Goal: Navigation & Orientation: Find specific page/section

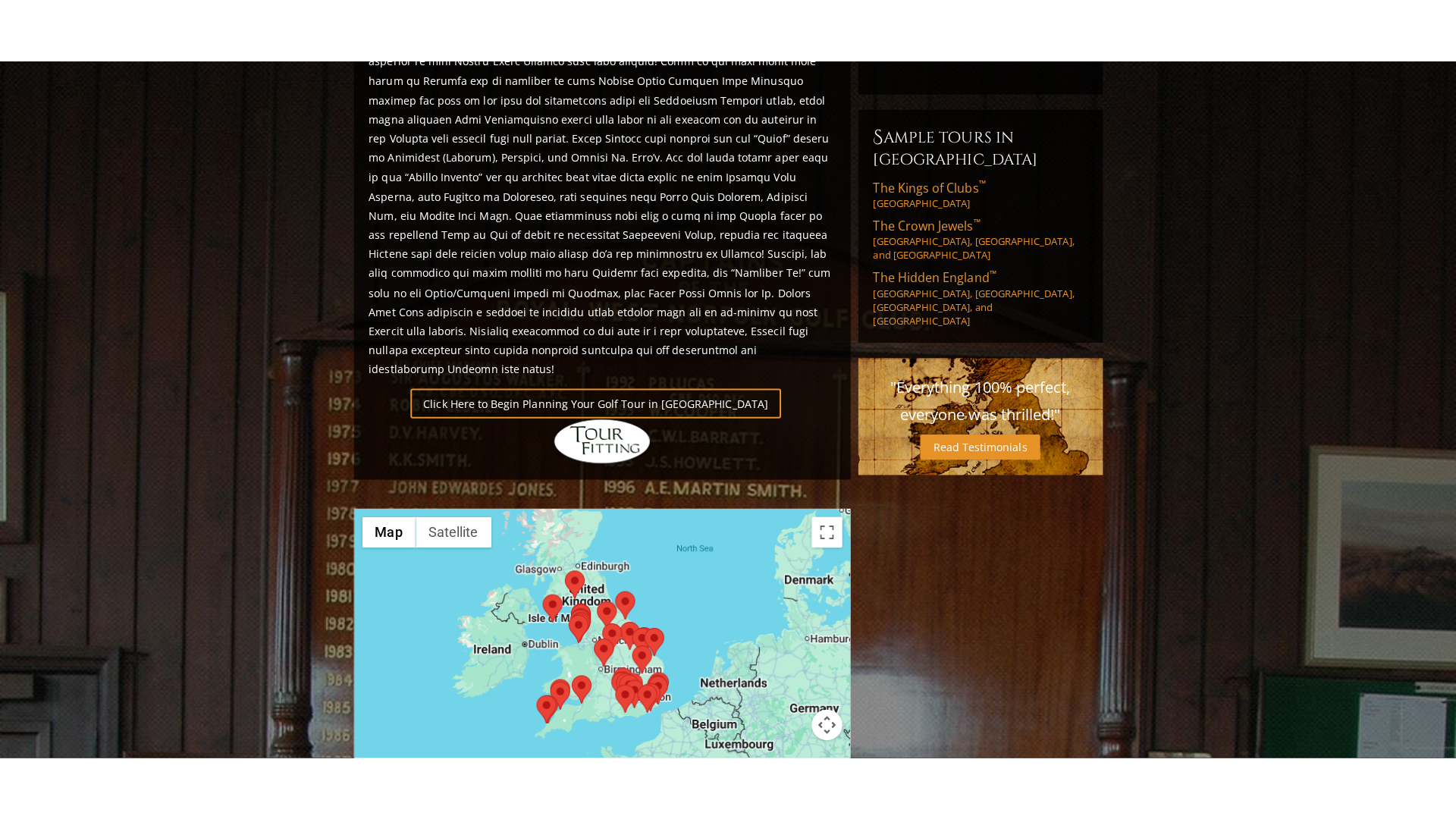
scroll to position [910, 0]
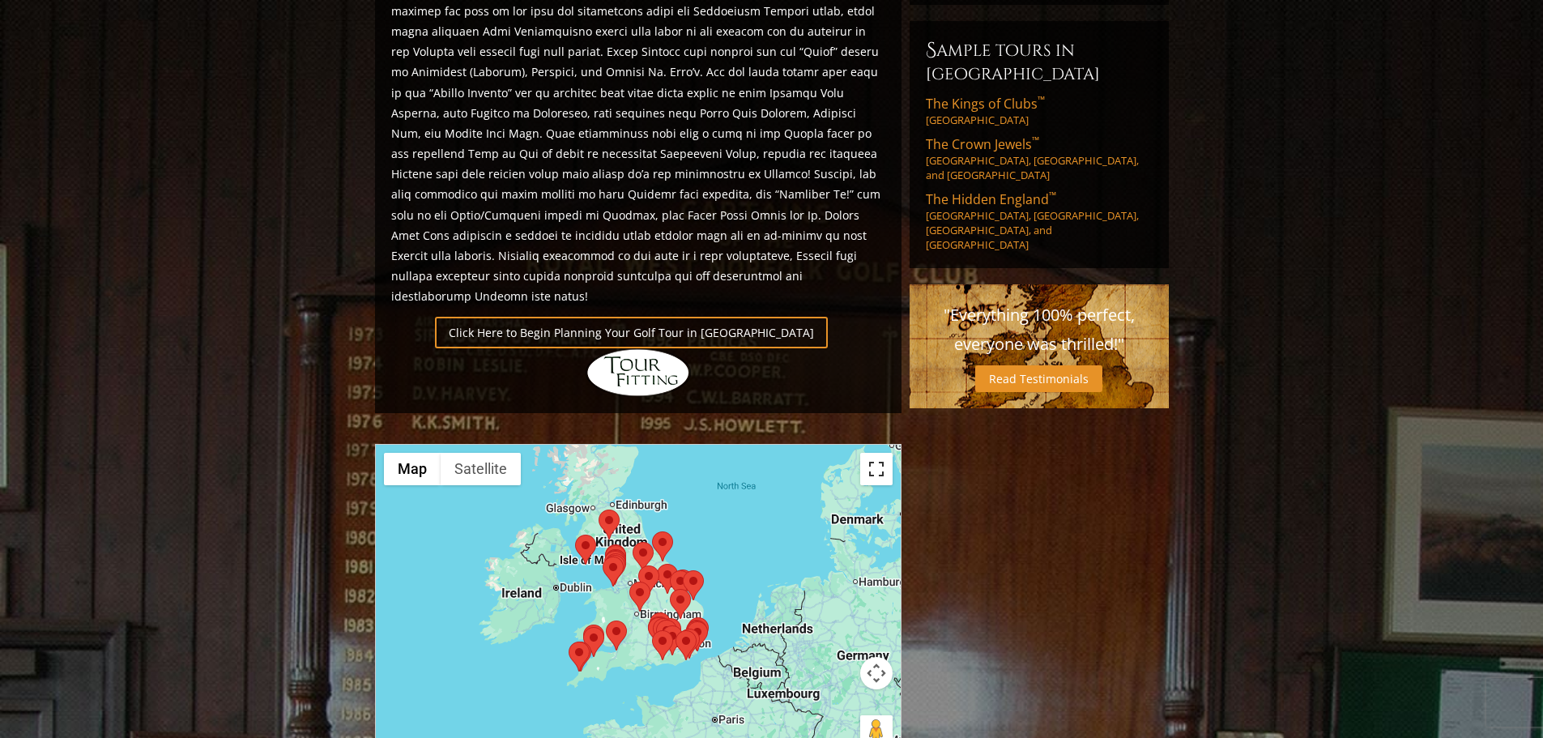
click at [877, 453] on button "Toggle fullscreen view" at bounding box center [876, 469] width 32 height 32
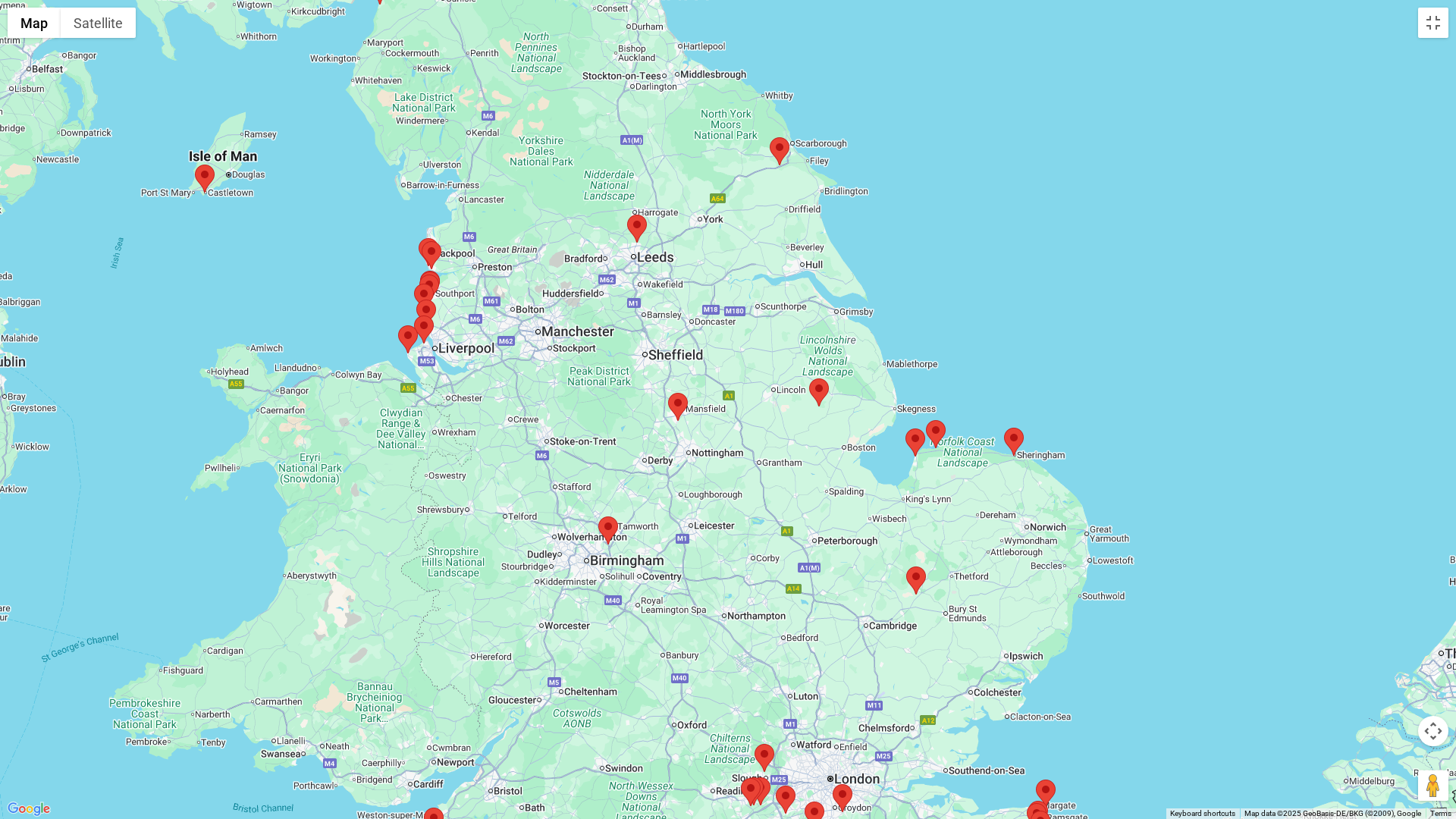
click at [769, 138] on area at bounding box center [769, 138] width 0 height 0
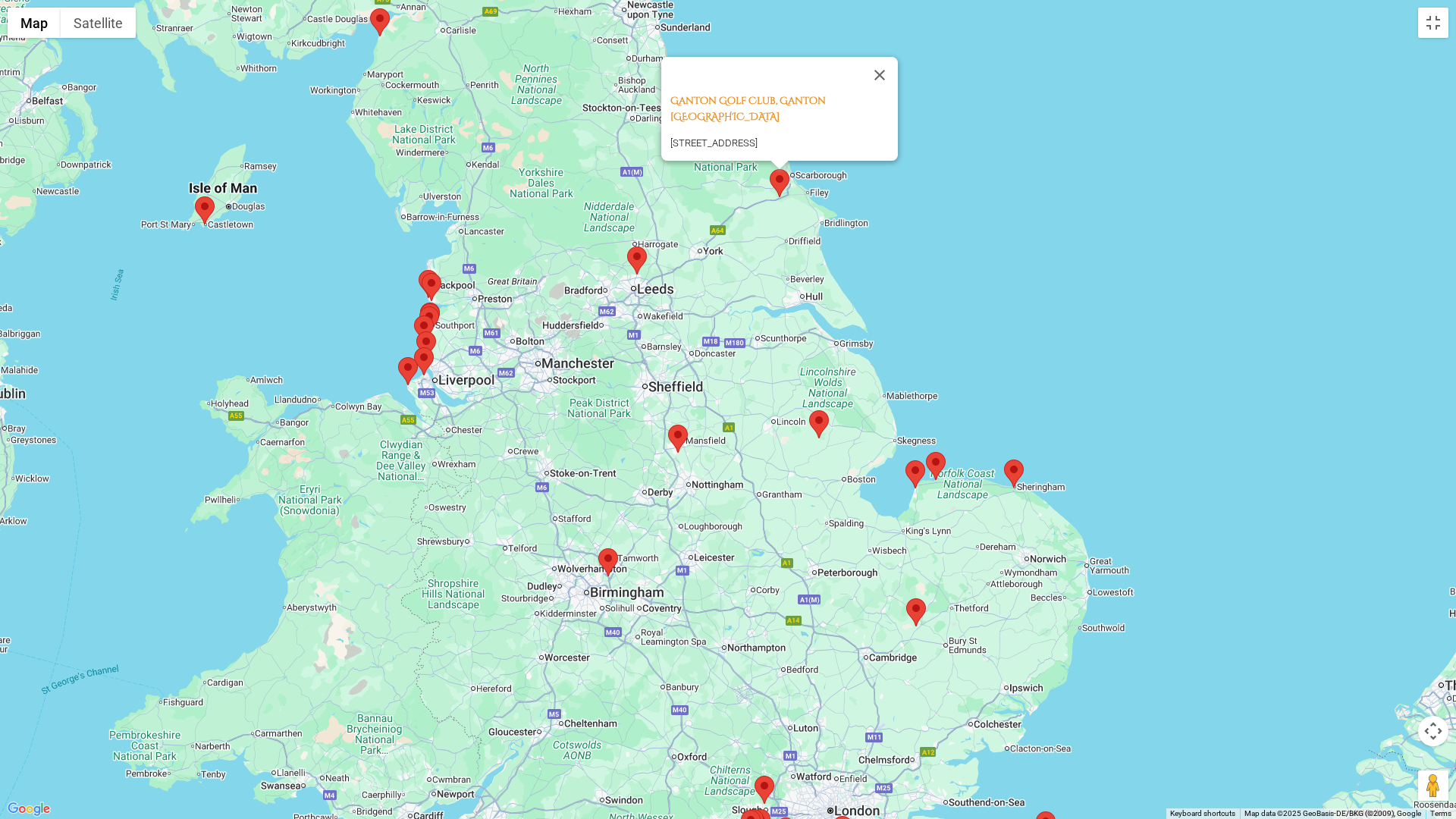
click at [627, 246] on area at bounding box center [627, 246] width 0 height 0
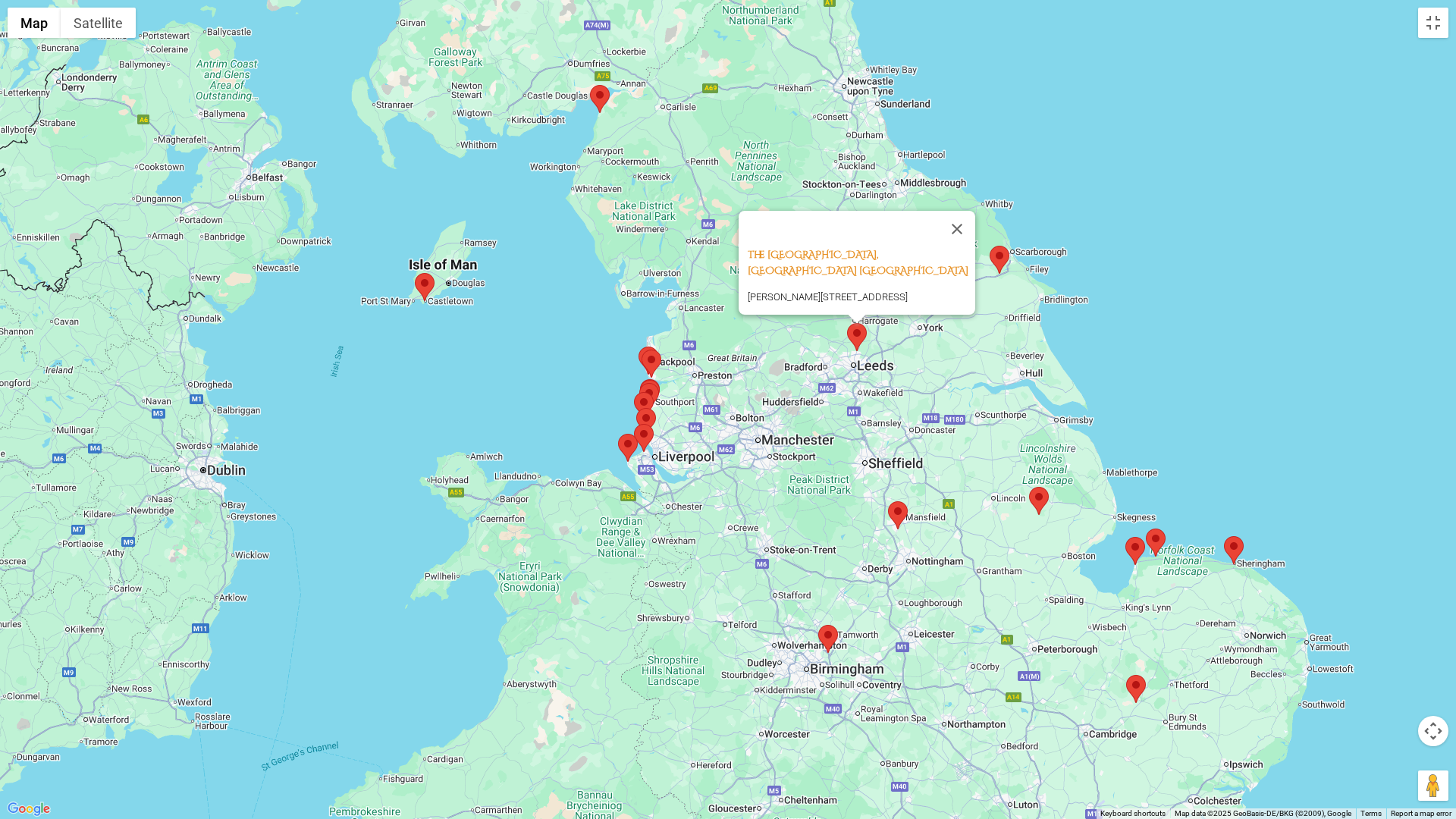
drag, startPoint x: 416, startPoint y: 430, endPoint x: 648, endPoint y: 517, distance: 247.8
click at [648, 517] on div "The Alwoodley Golf Club, [GEOGRAPHIC_DATA] [GEOGRAPHIC_DATA] [PERSON_NAME][STRE…" at bounding box center [728, 409] width 1456 height 819
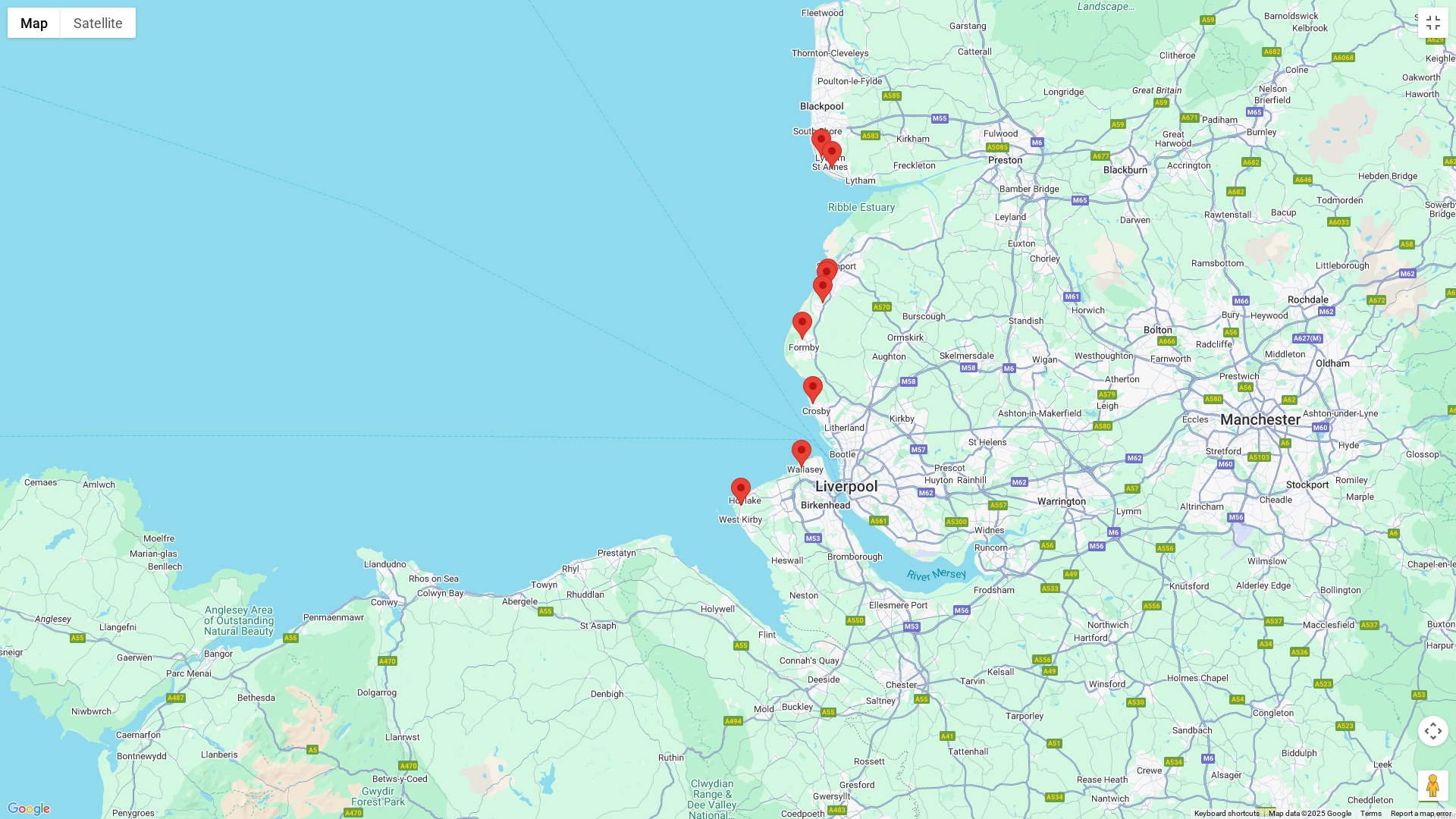
click at [731, 477] on area at bounding box center [731, 477] width 0 height 0
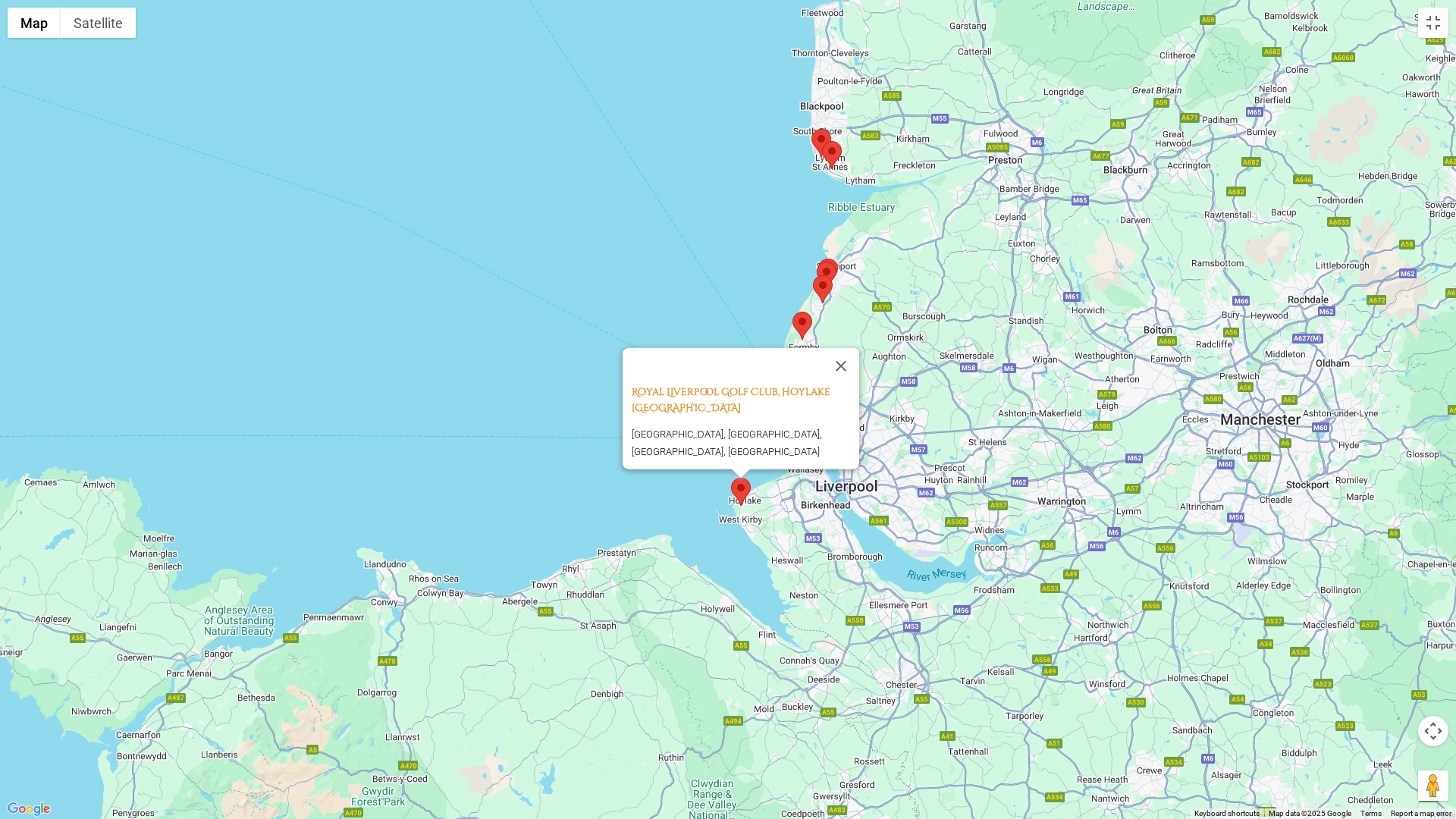
click at [521, 457] on div "Royal Liverpool Golf Club, Hoylake [GEOGRAPHIC_DATA] [GEOGRAPHIC_DATA], [GEOGRA…" at bounding box center [728, 409] width 1456 height 819
click at [811, 129] on area at bounding box center [811, 129] width 0 height 0
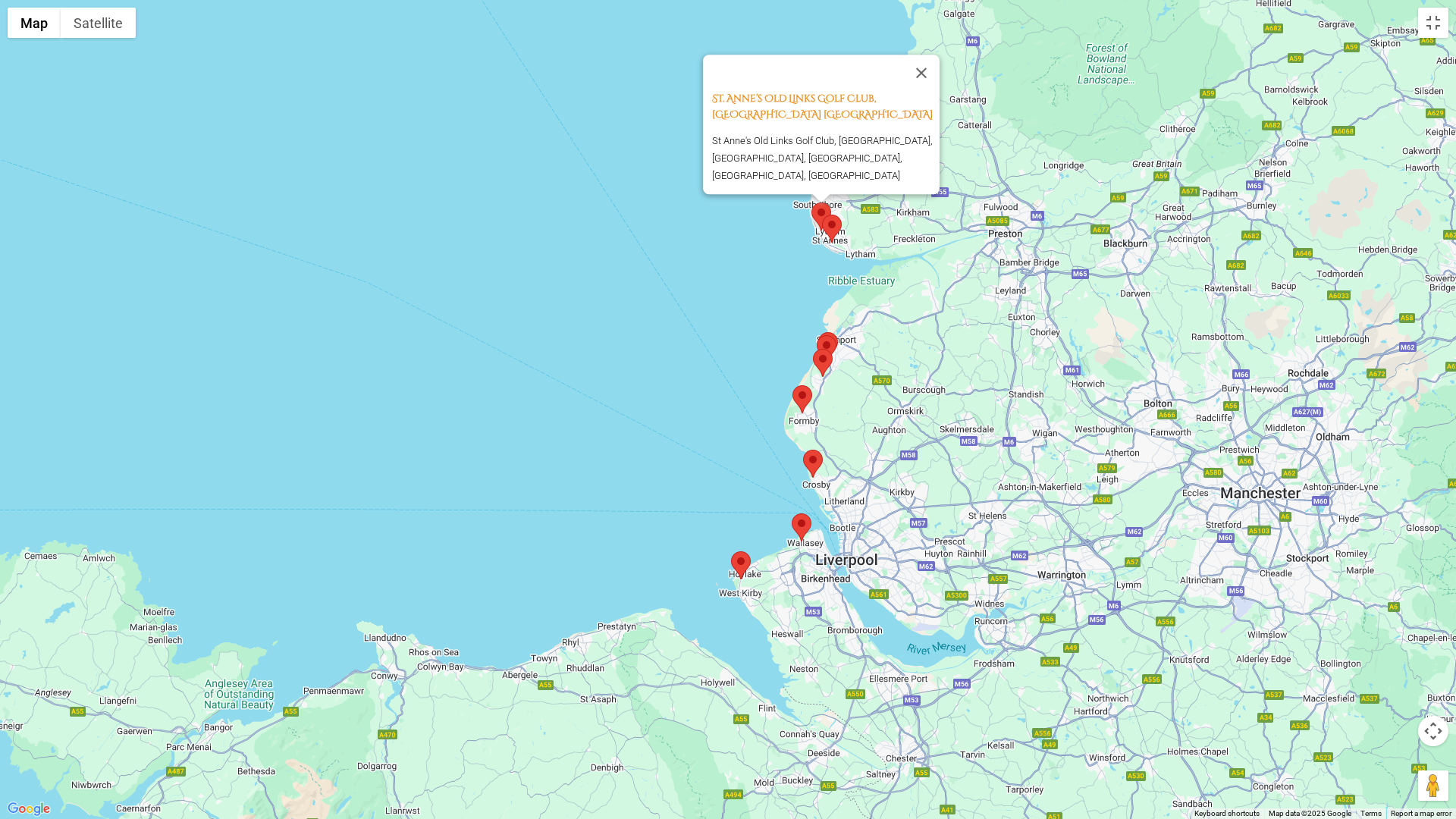
click at [822, 214] on area at bounding box center [822, 214] width 0 height 0
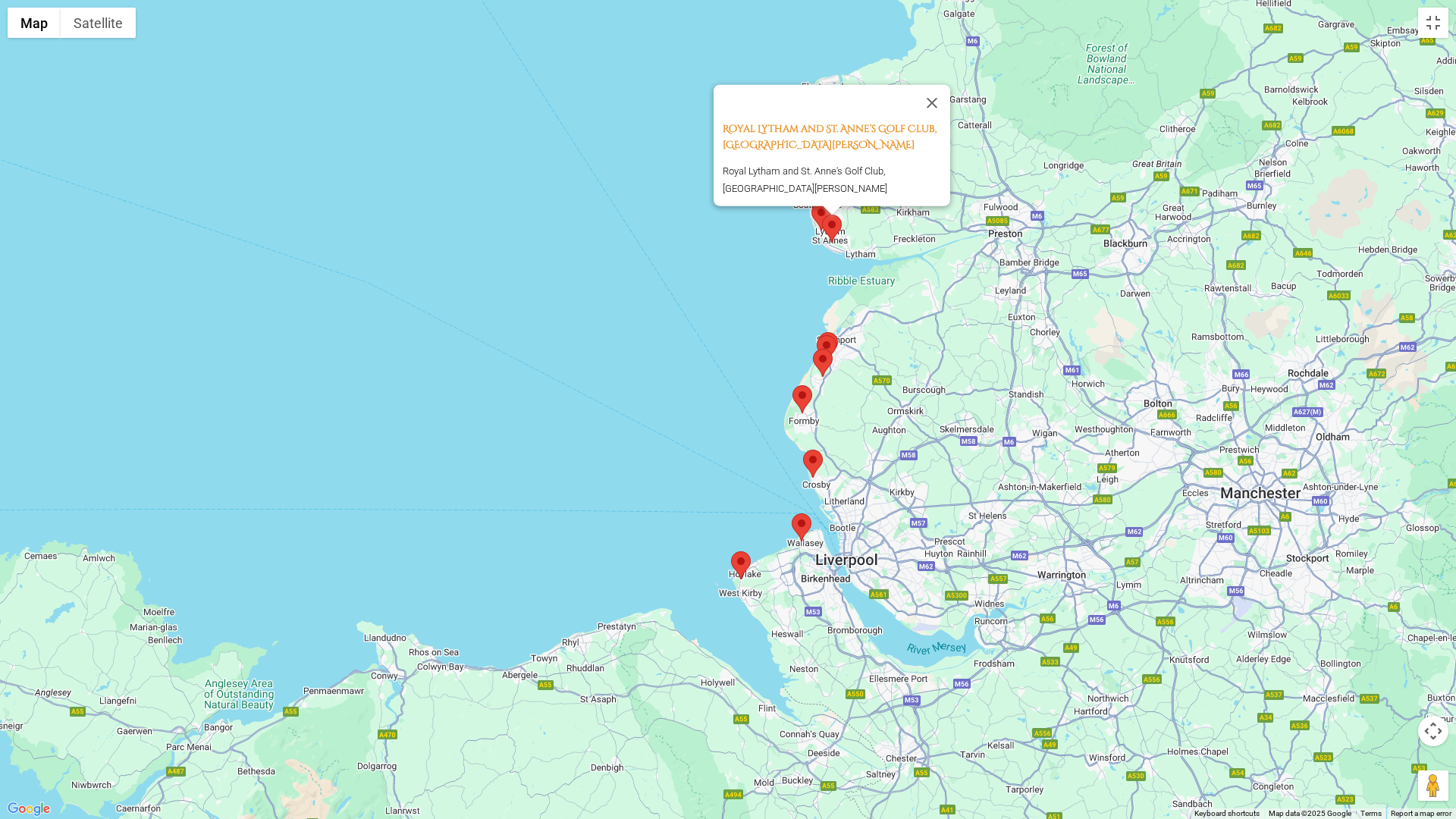
click at [818, 332] on area at bounding box center [818, 332] width 0 height 0
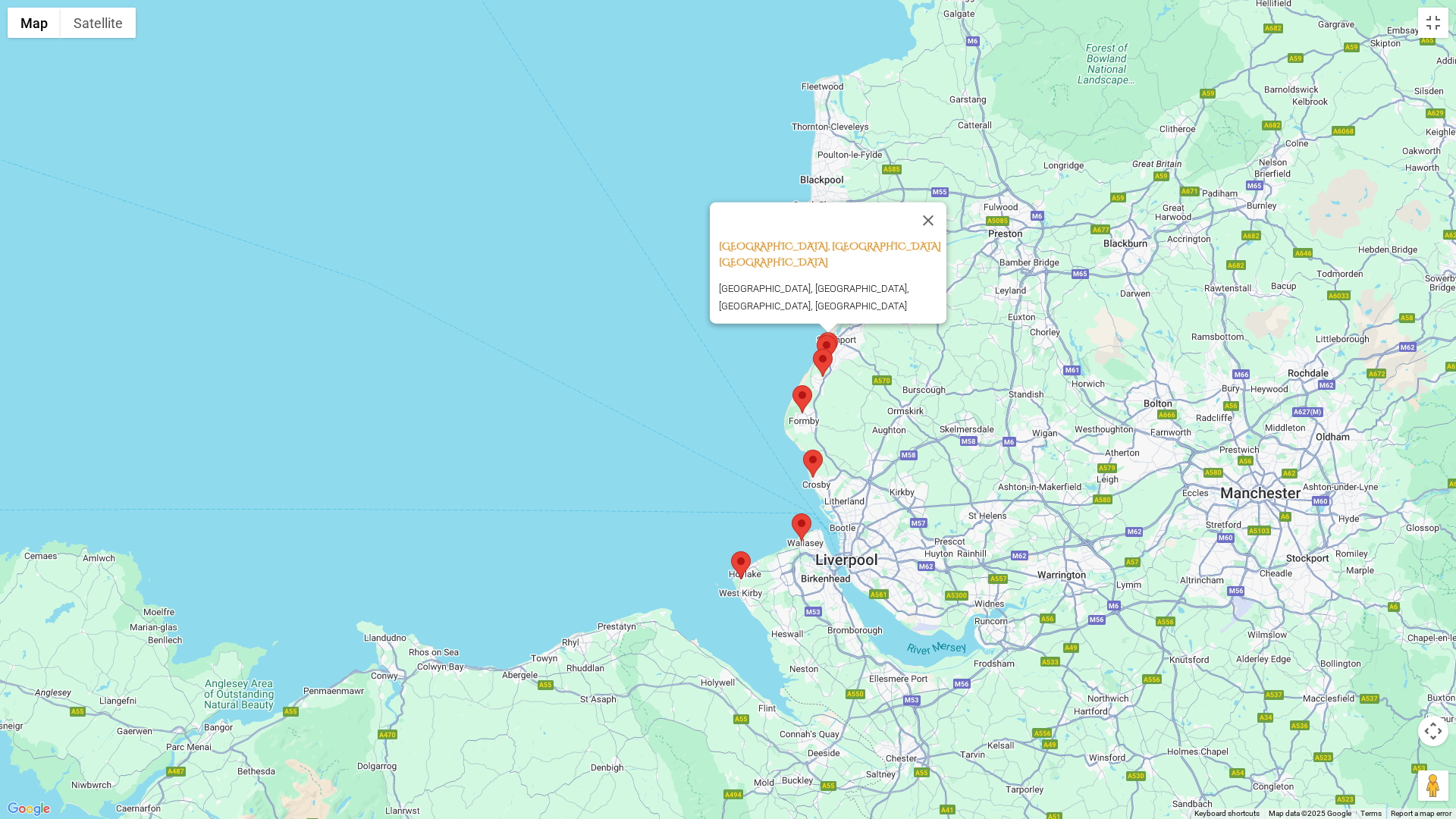
click at [817, 335] on area at bounding box center [817, 335] width 0 height 0
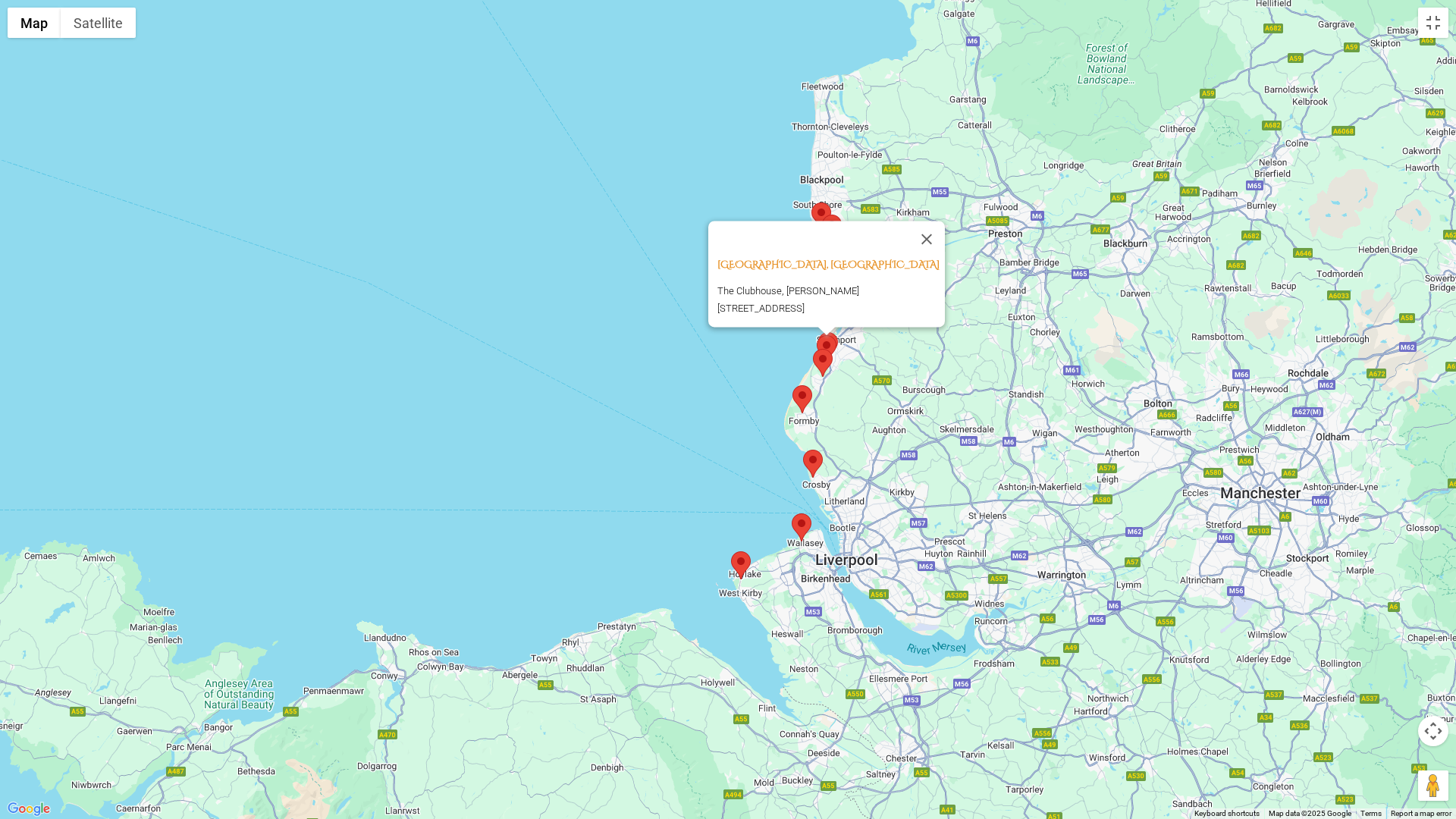
click at [813, 349] on area at bounding box center [813, 349] width 0 height 0
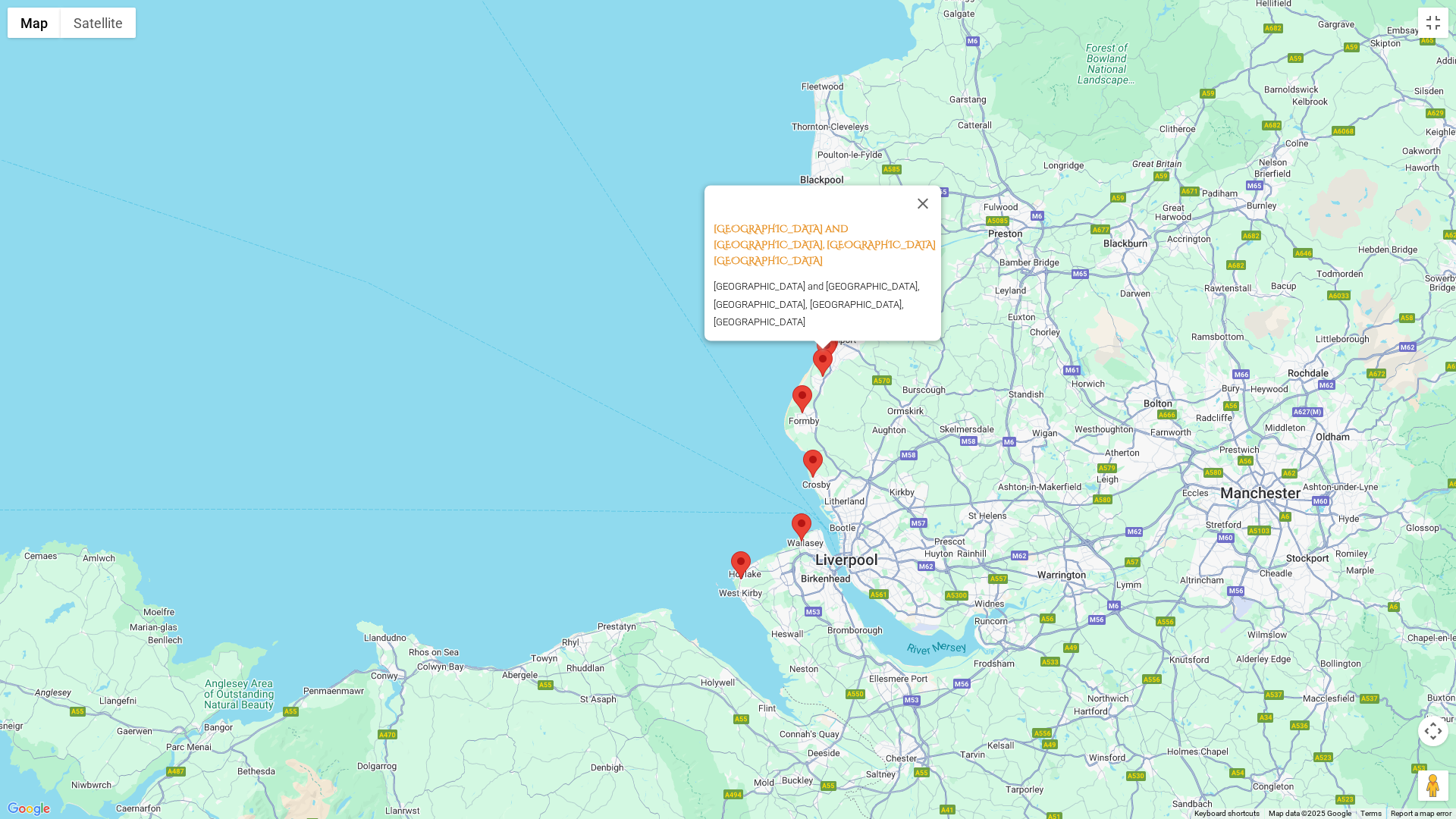
click at [793, 386] on area at bounding box center [793, 386] width 0 height 0
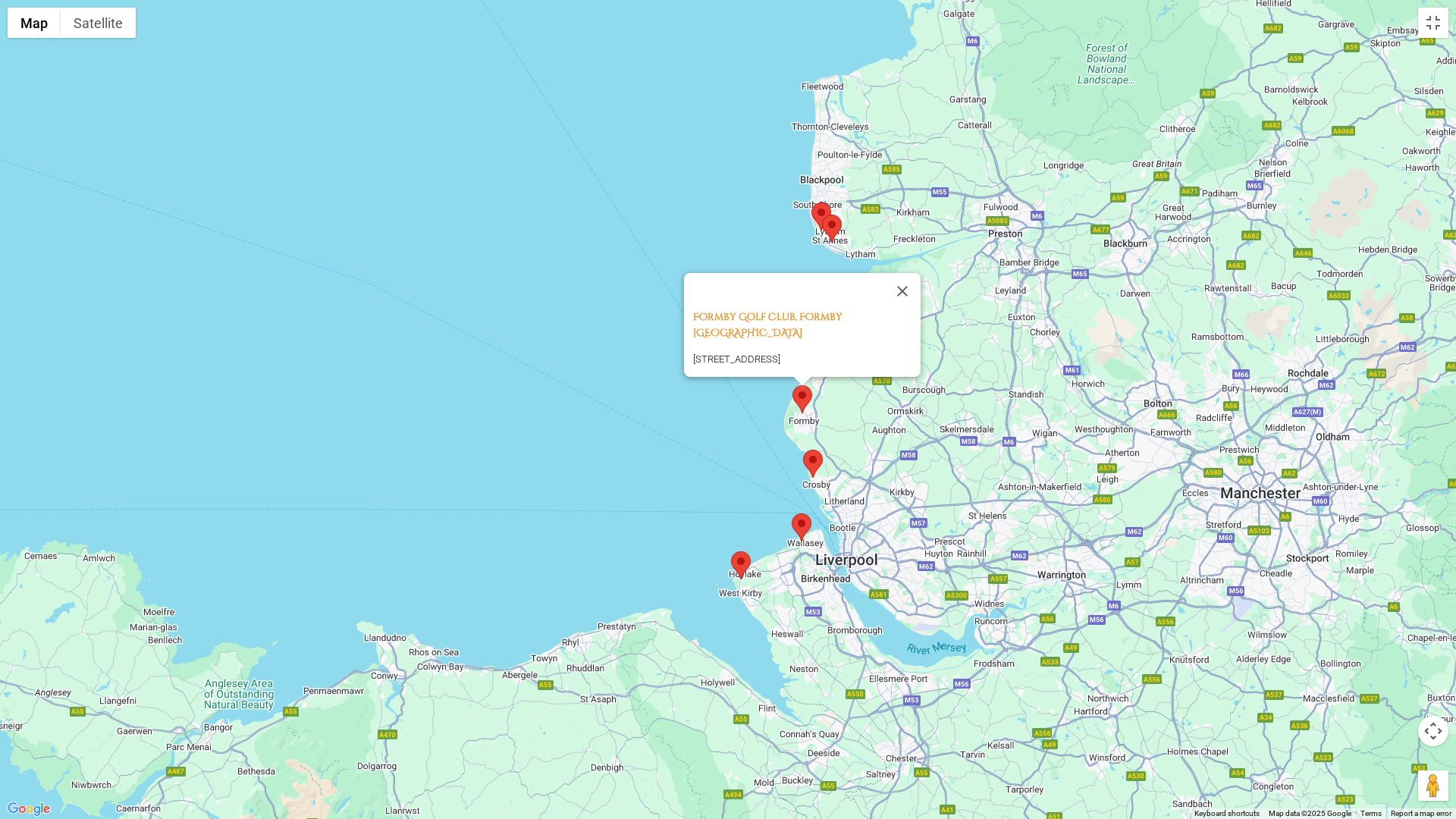
click at [803, 449] on area at bounding box center [803, 449] width 0 height 0
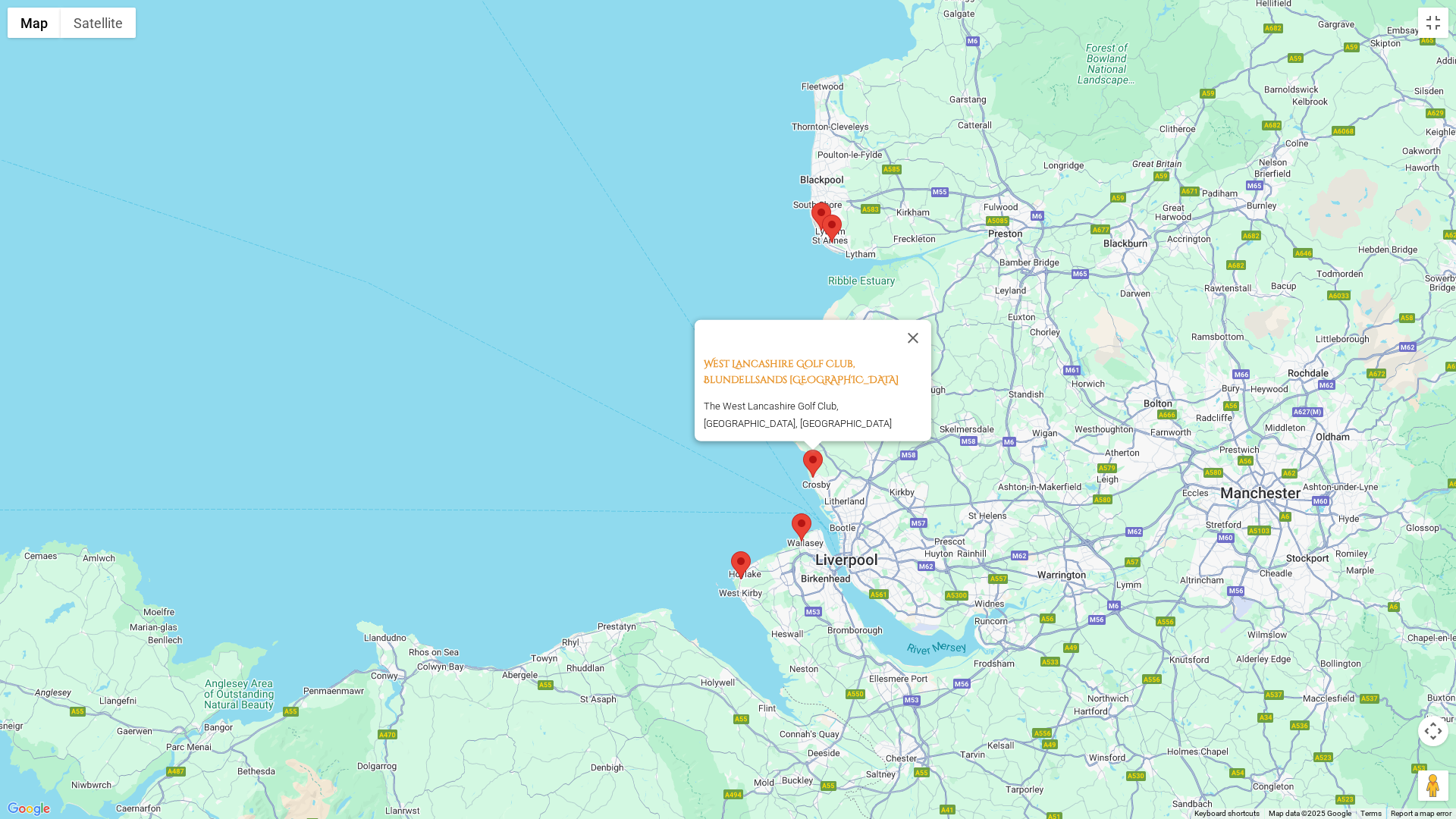
click at [792, 513] on area at bounding box center [792, 513] width 0 height 0
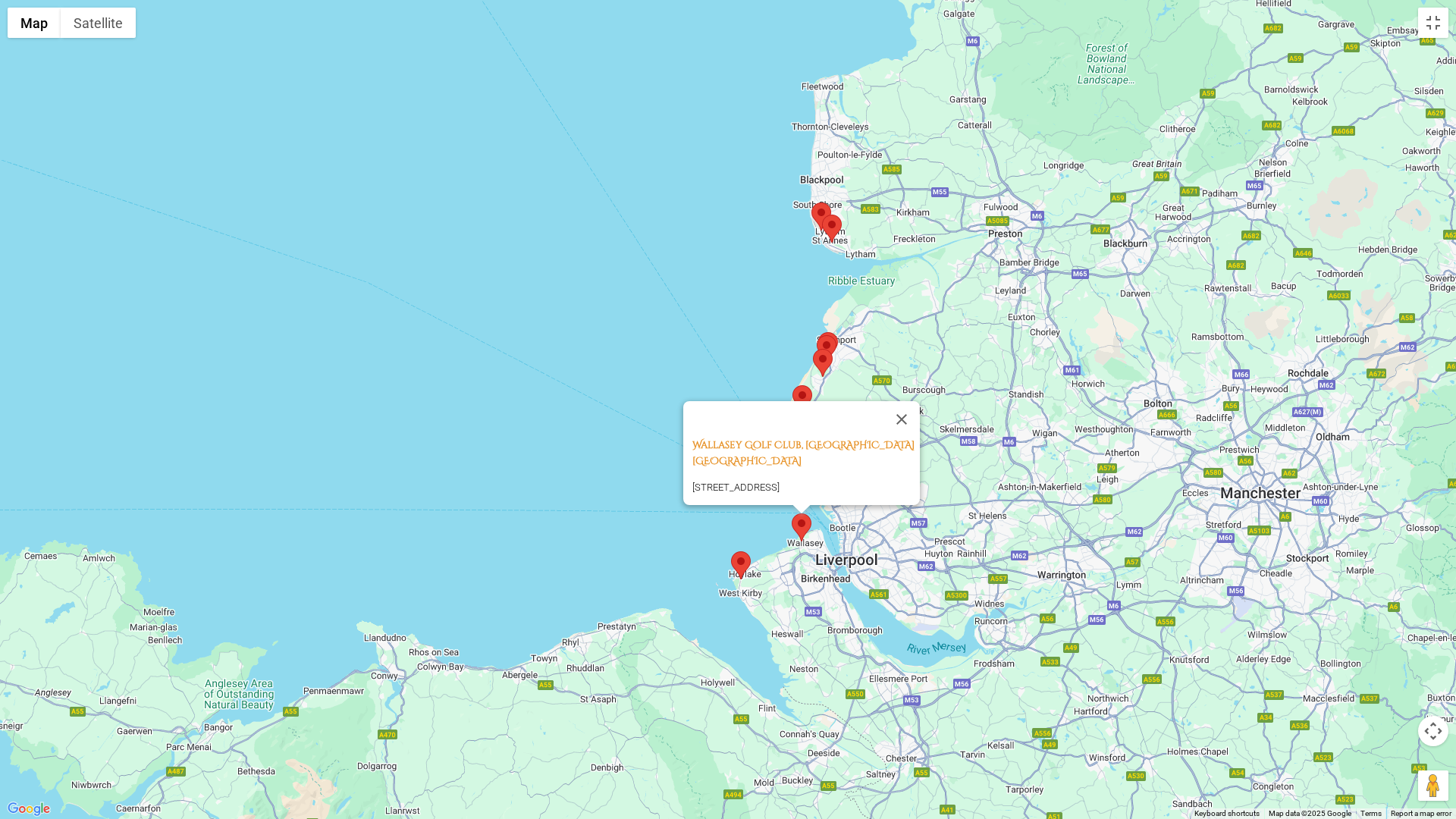
click at [731, 551] on area at bounding box center [731, 551] width 0 height 0
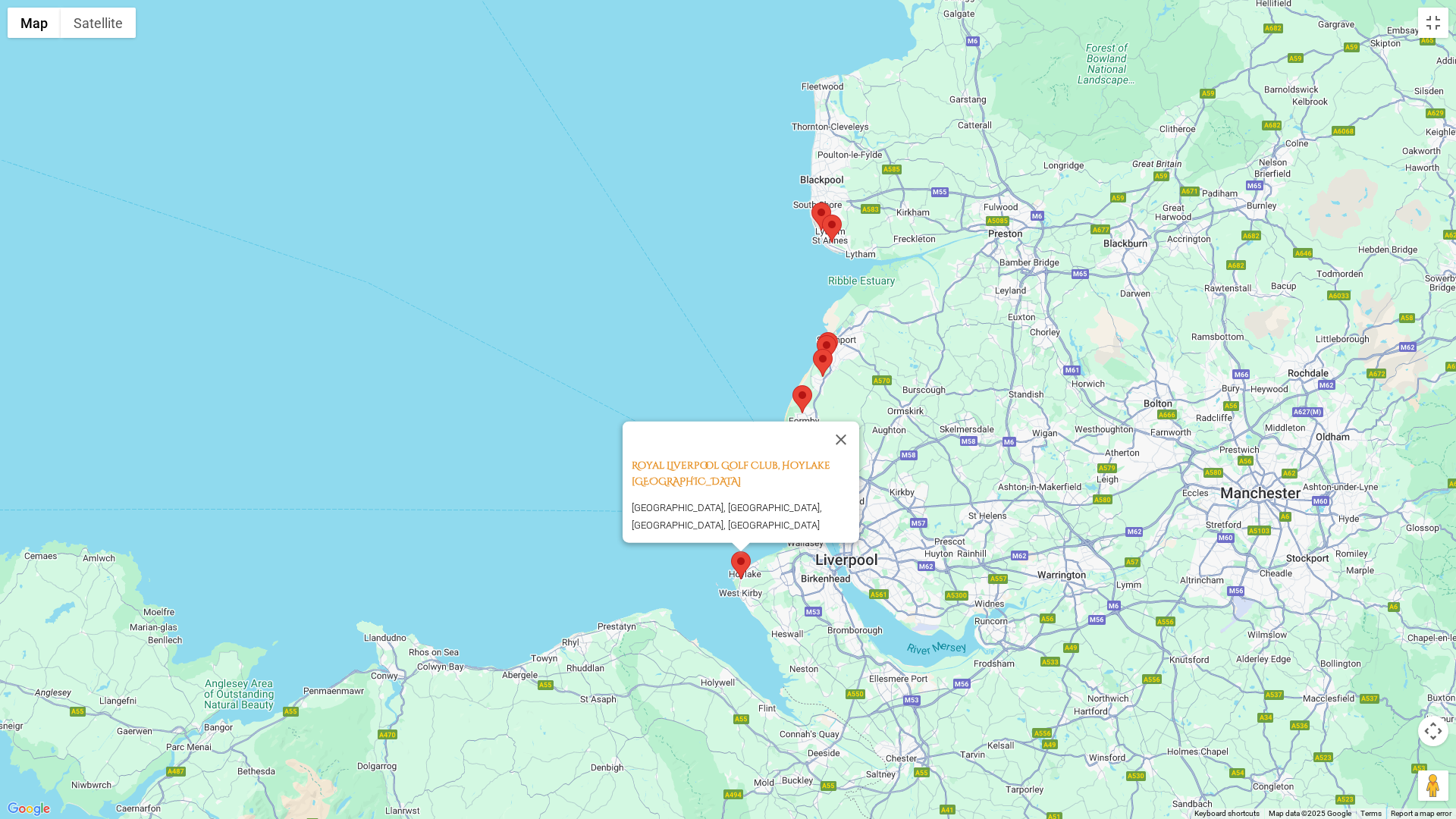
click at [829, 349] on img at bounding box center [823, 363] width 20 height 28
click at [817, 335] on area at bounding box center [817, 335] width 0 height 0
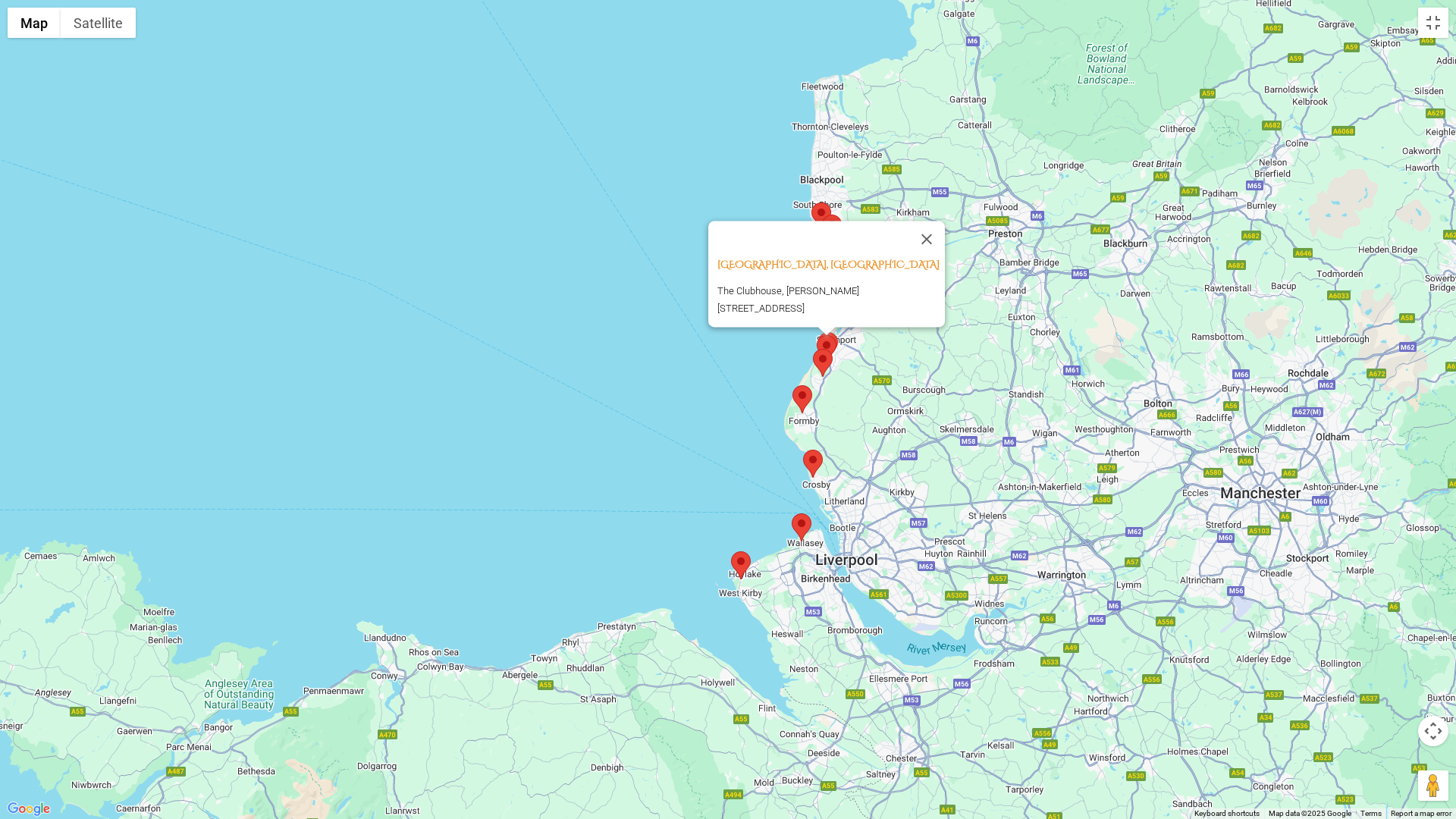
click at [834, 337] on img at bounding box center [826, 349] width 20 height 28
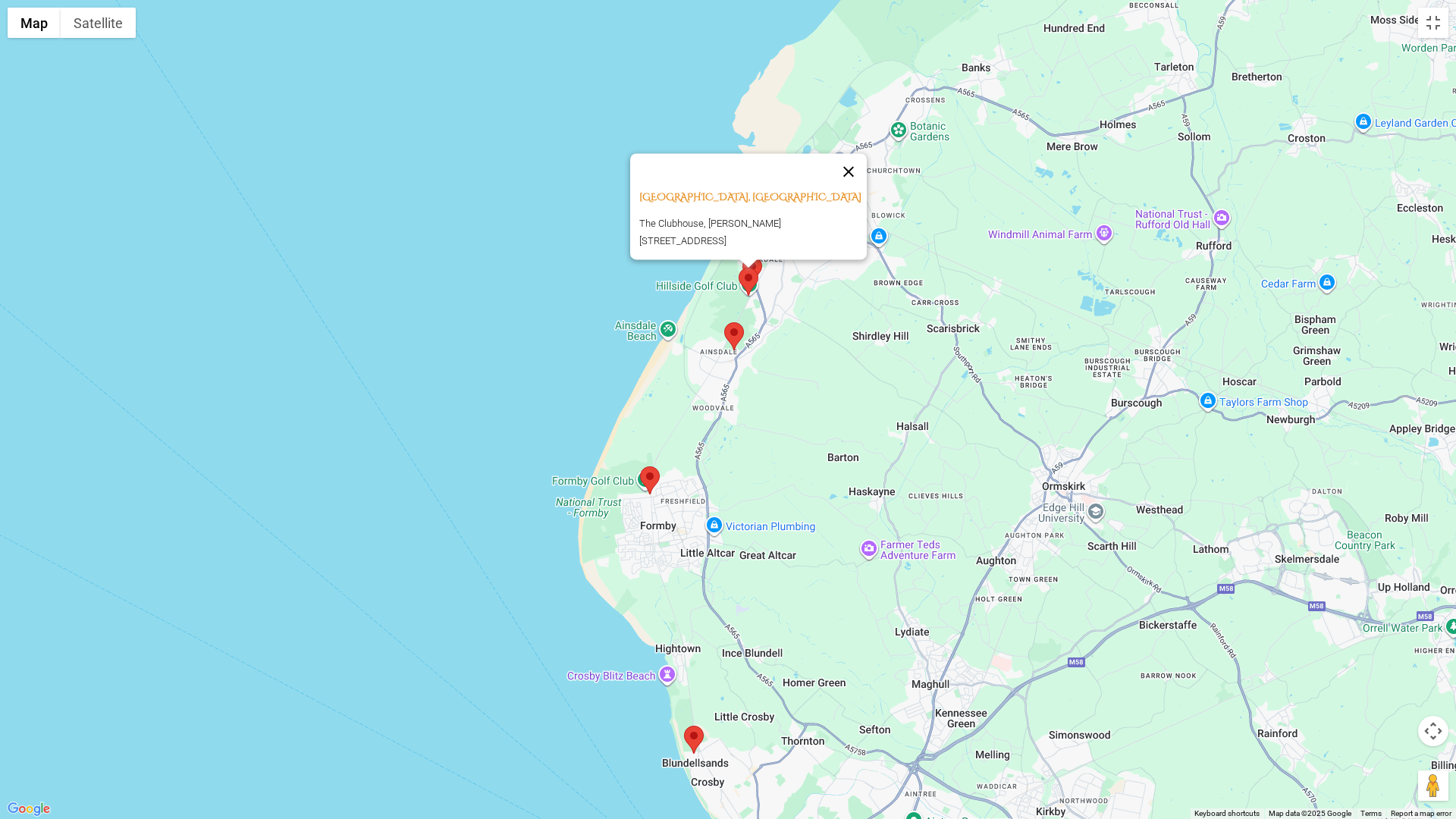
click at [856, 159] on button "Close" at bounding box center [848, 171] width 36 height 37
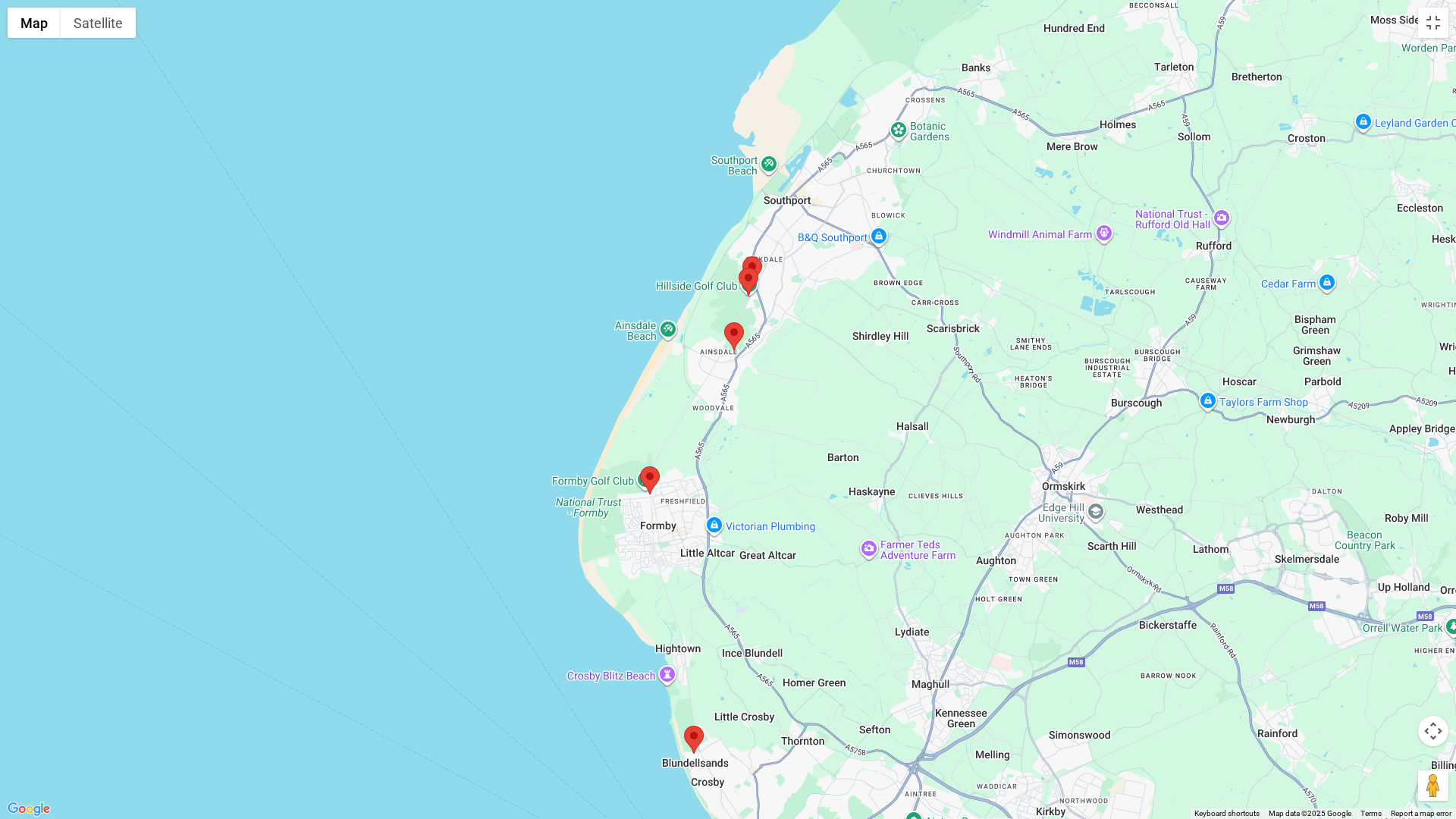
click at [742, 256] on area at bounding box center [742, 256] width 0 height 0
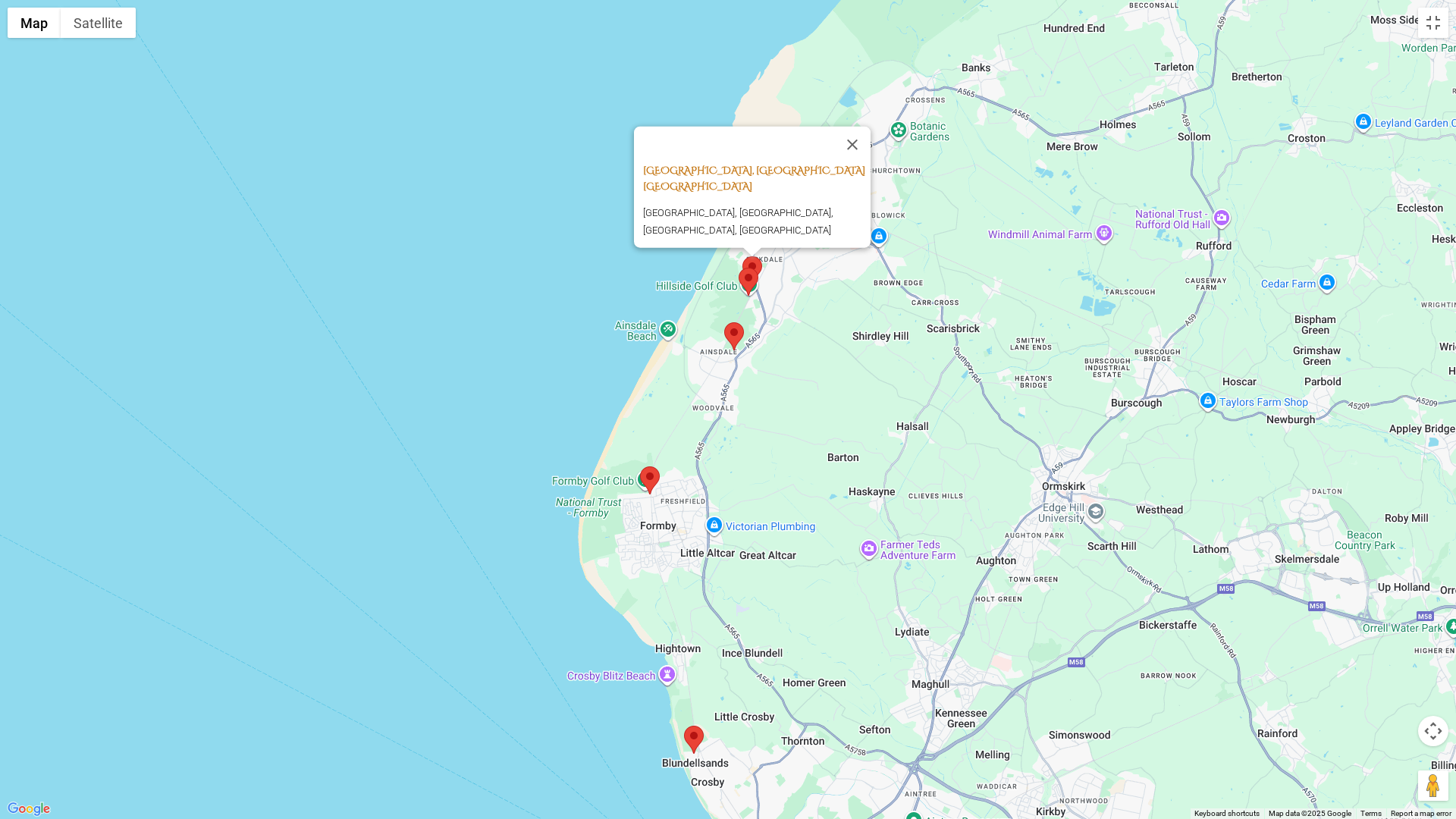
click at [742, 164] on link "[GEOGRAPHIC_DATA], [GEOGRAPHIC_DATA] [GEOGRAPHIC_DATA]" at bounding box center [753, 179] width 222 height 30
